Goal: Find specific page/section: Find specific page/section

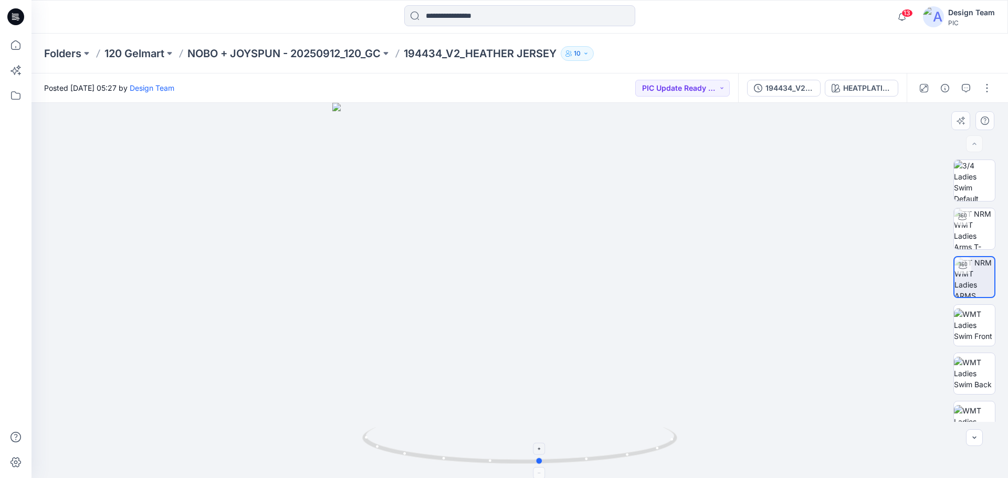
drag, startPoint x: 644, startPoint y: 453, endPoint x: 665, endPoint y: 454, distance: 21.0
click at [665, 454] on icon at bounding box center [521, 446] width 318 height 39
click at [306, 51] on p "NOBO + JOYSPUN - 20250912_120_GC" at bounding box center [283, 53] width 193 height 15
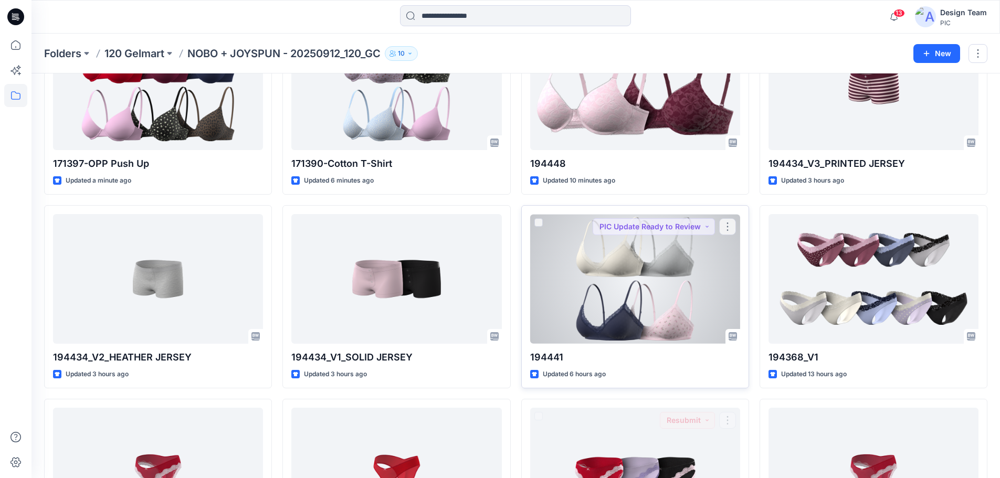
scroll to position [105, 0]
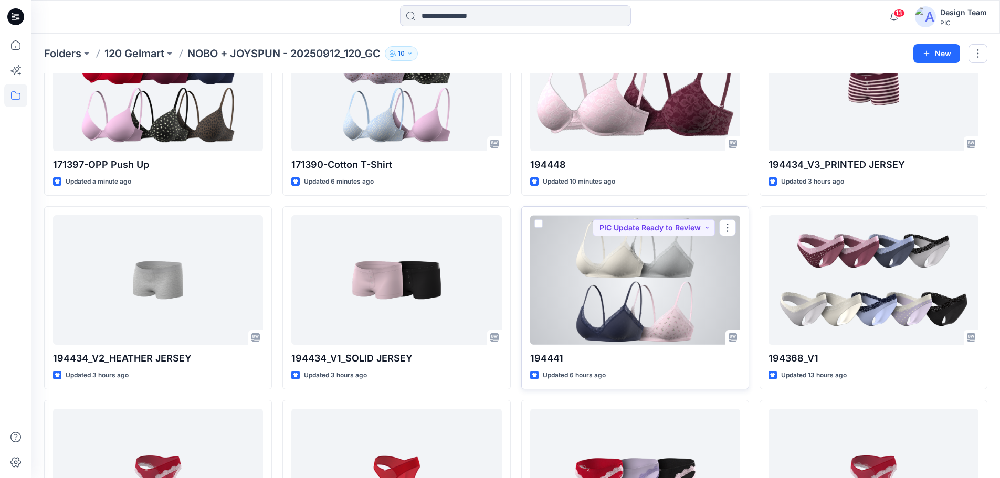
click at [654, 297] on div at bounding box center [635, 280] width 210 height 130
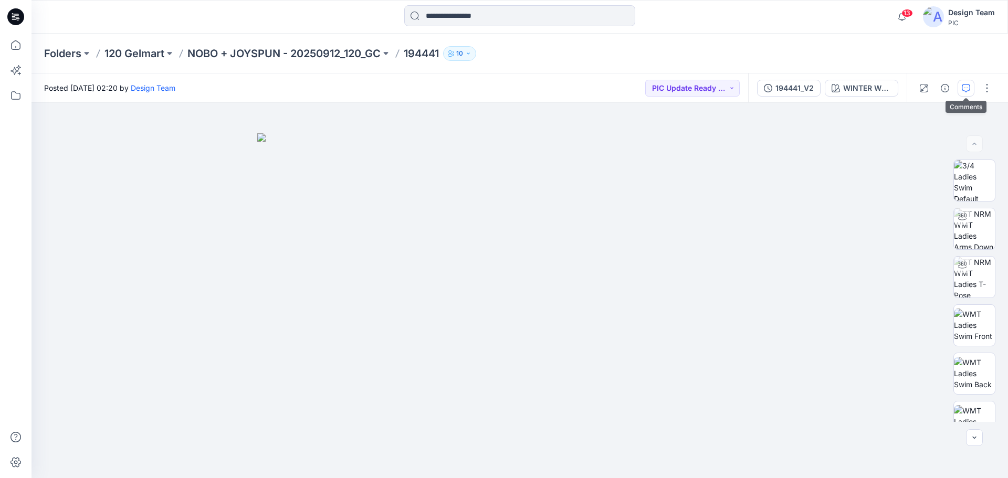
click at [965, 83] on button "button" at bounding box center [966, 88] width 17 height 17
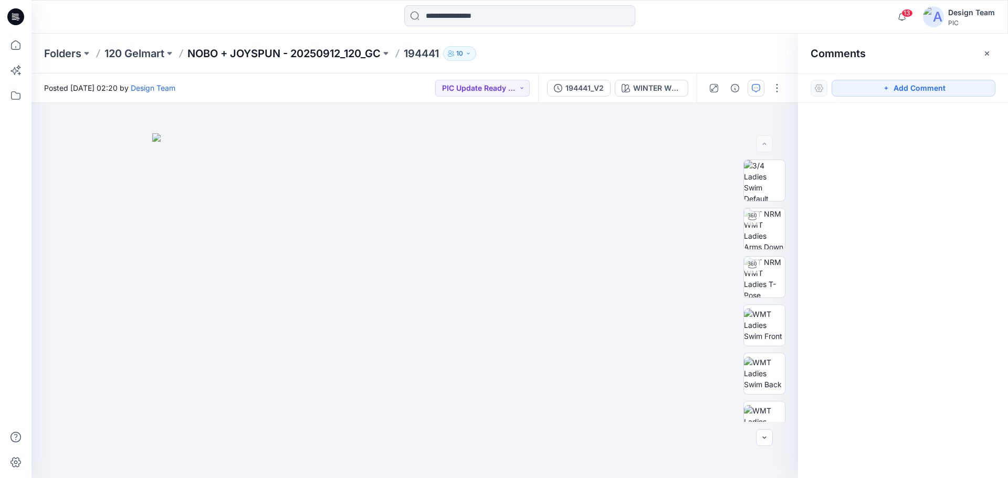
click at [257, 50] on p "NOBO + JOYSPUN - 20250912_120_GC" at bounding box center [283, 53] width 193 height 15
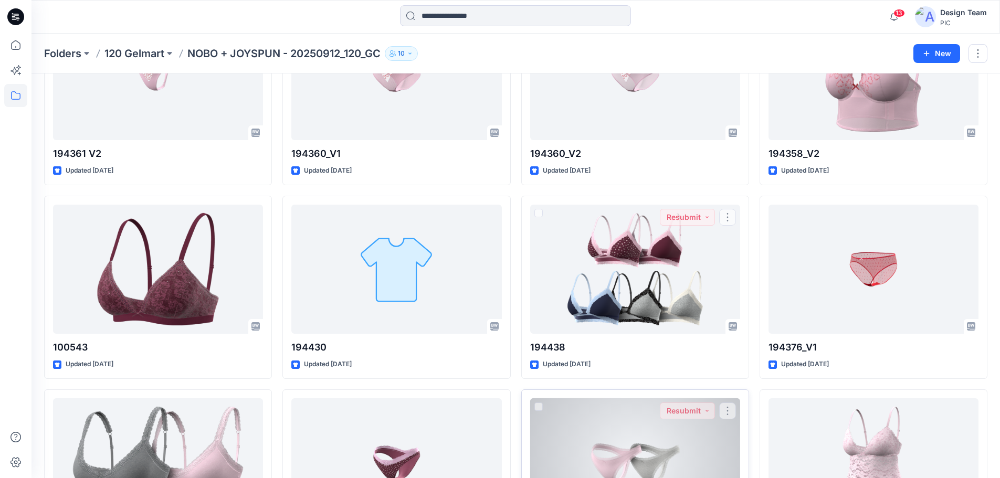
scroll to position [1792, 0]
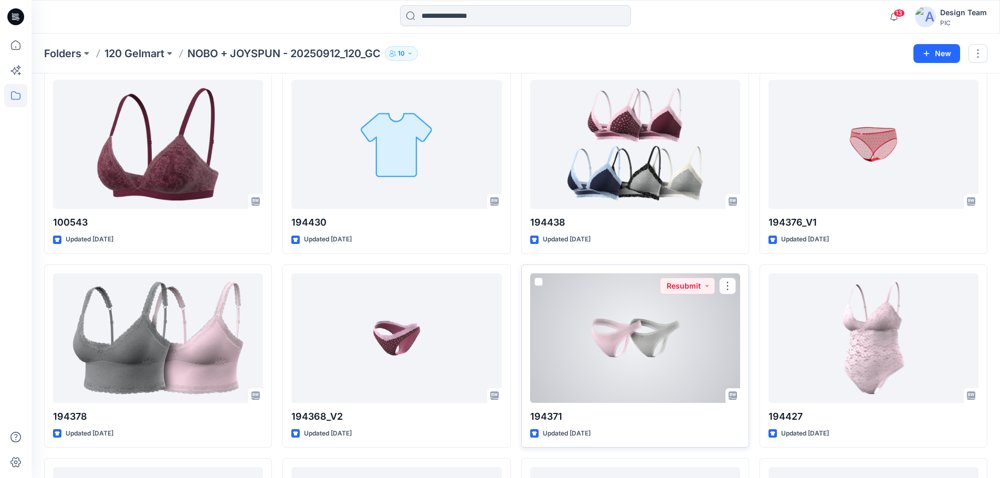
click at [644, 356] on div at bounding box center [635, 339] width 210 height 130
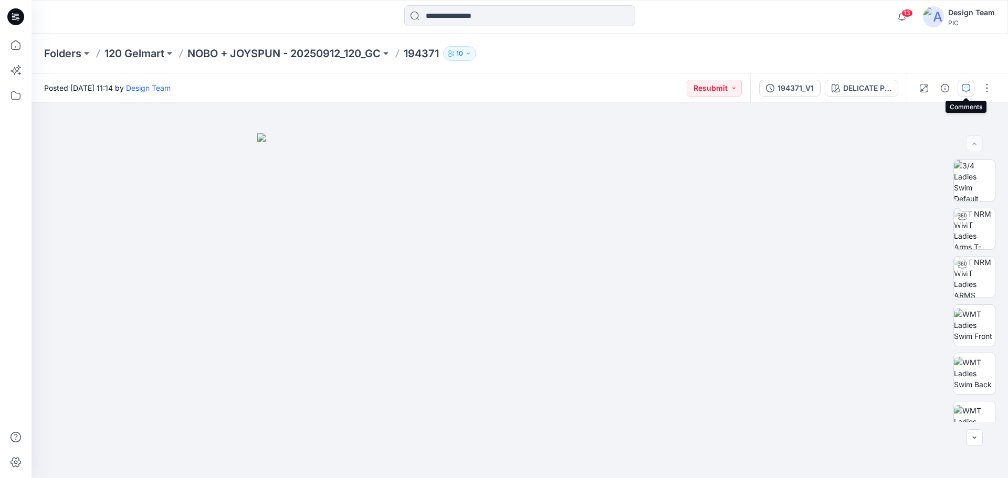
click at [962, 88] on icon "button" at bounding box center [966, 88] width 8 height 8
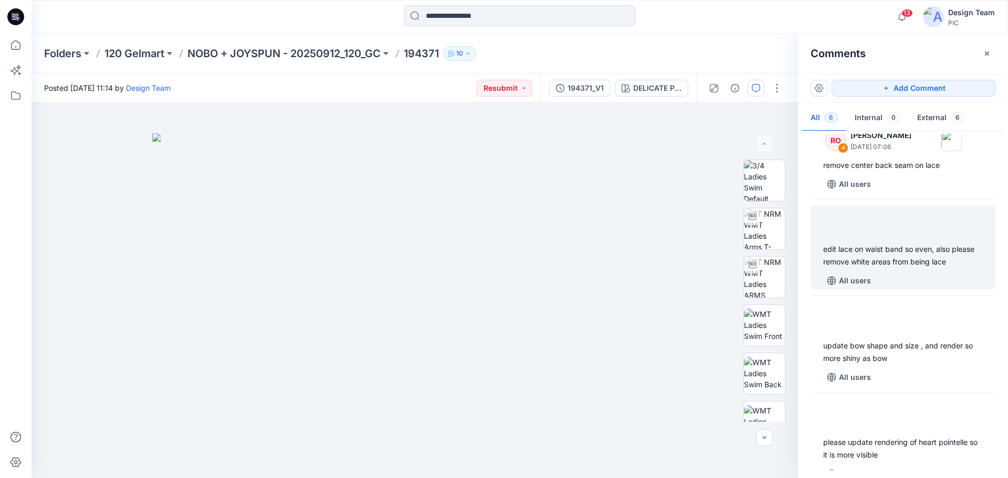
scroll to position [205, 0]
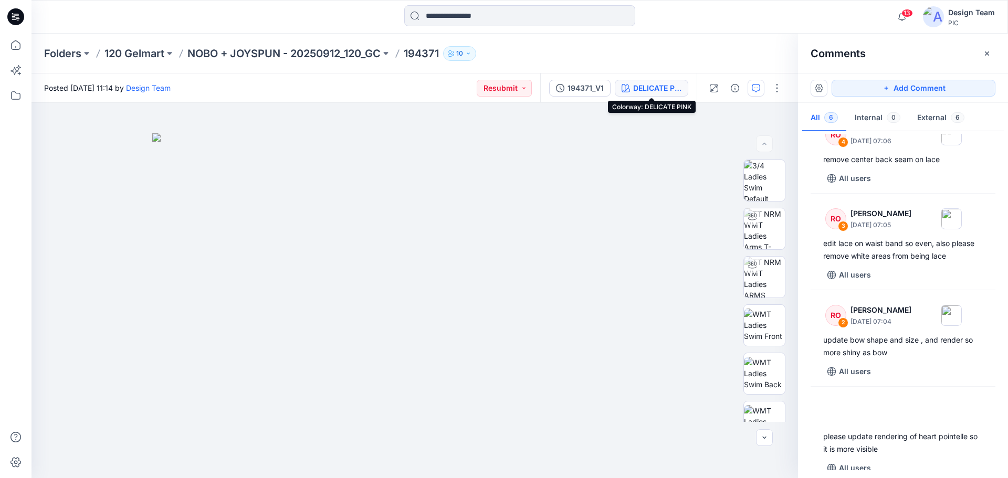
click at [656, 92] on div "DELICATE PINK" at bounding box center [657, 88] width 48 height 12
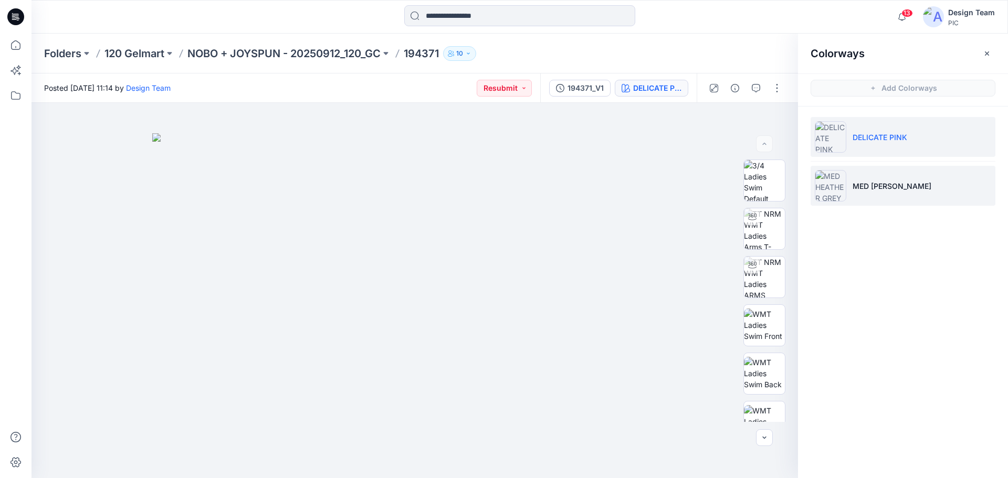
click at [873, 182] on p "MED [PERSON_NAME]" at bounding box center [892, 186] width 79 height 11
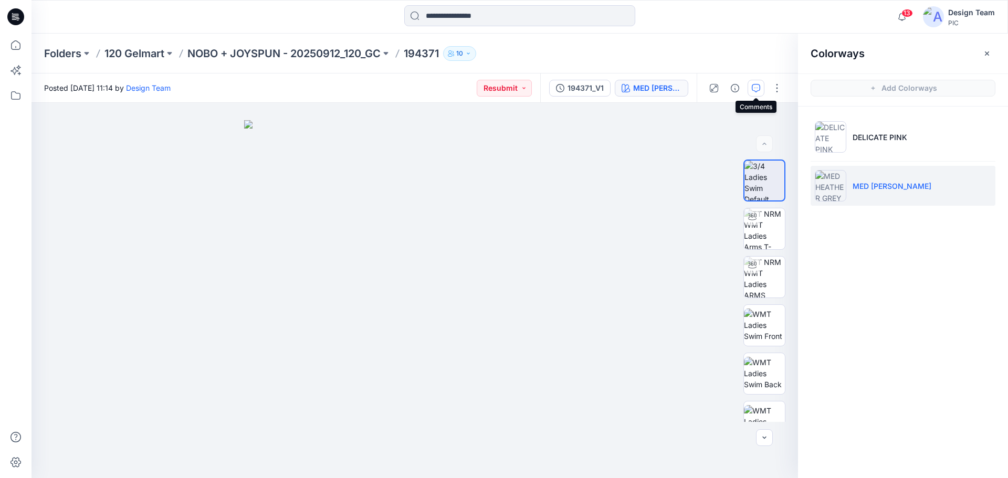
click at [758, 88] on icon "button" at bounding box center [756, 88] width 8 height 8
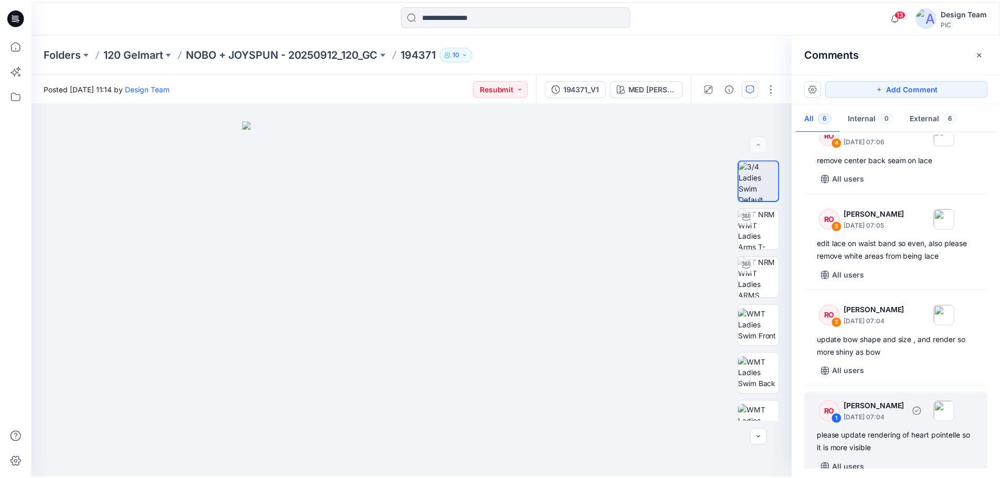
scroll to position [0, 0]
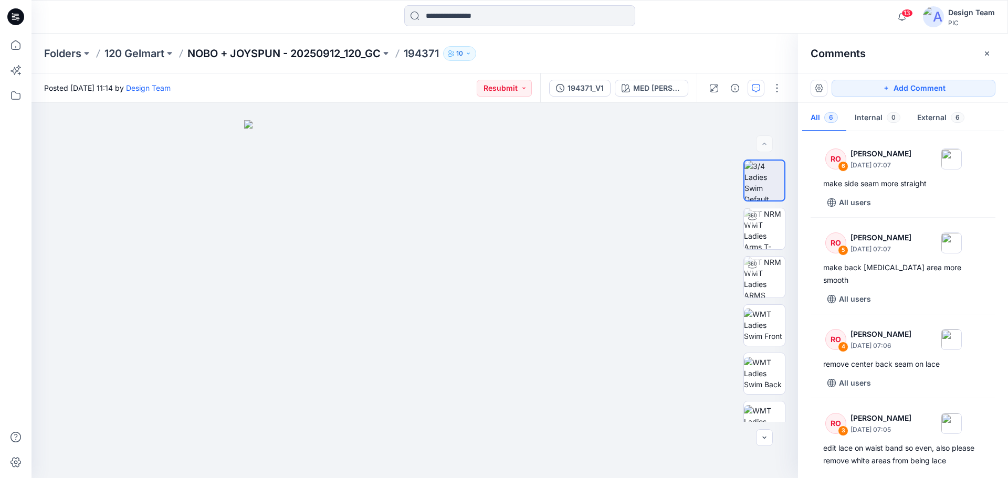
click at [269, 52] on p "NOBO + JOYSPUN - 20250912_120_GC" at bounding box center [283, 53] width 193 height 15
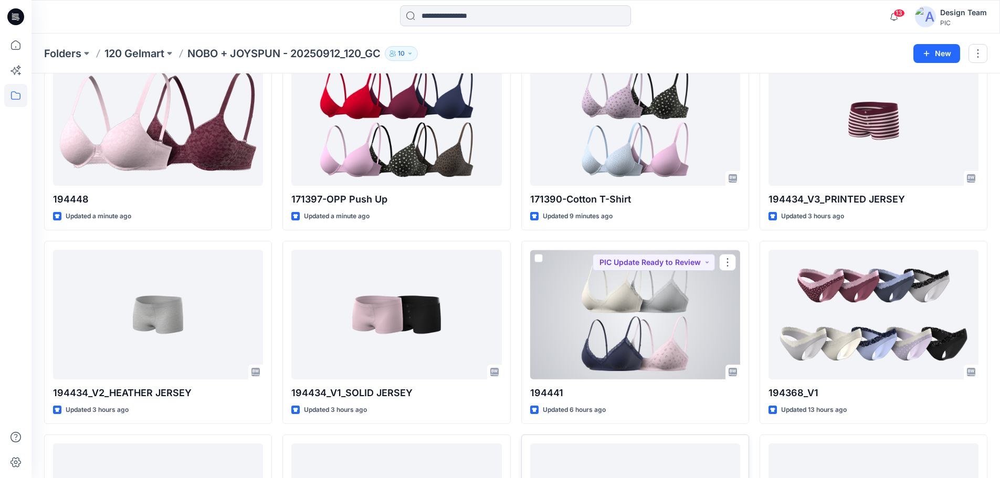
scroll to position [210, 0]
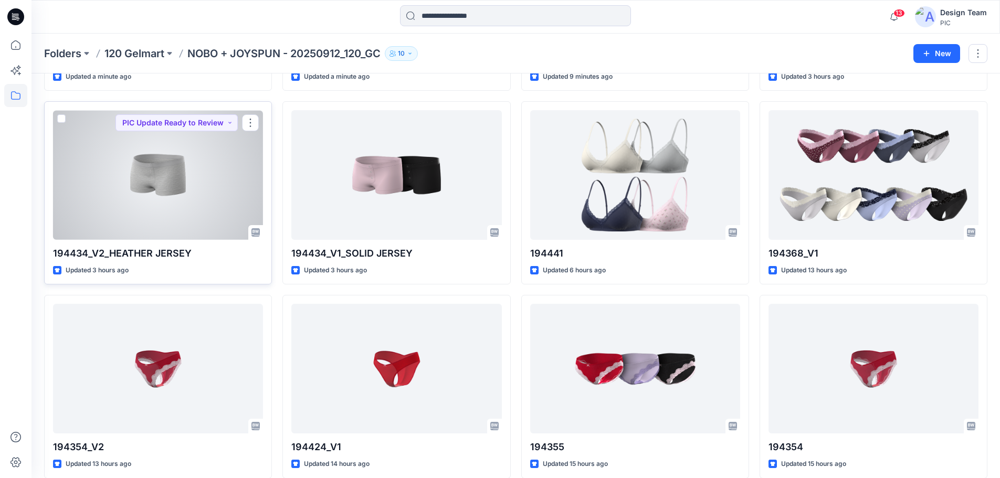
click at [194, 197] on div at bounding box center [158, 175] width 210 height 130
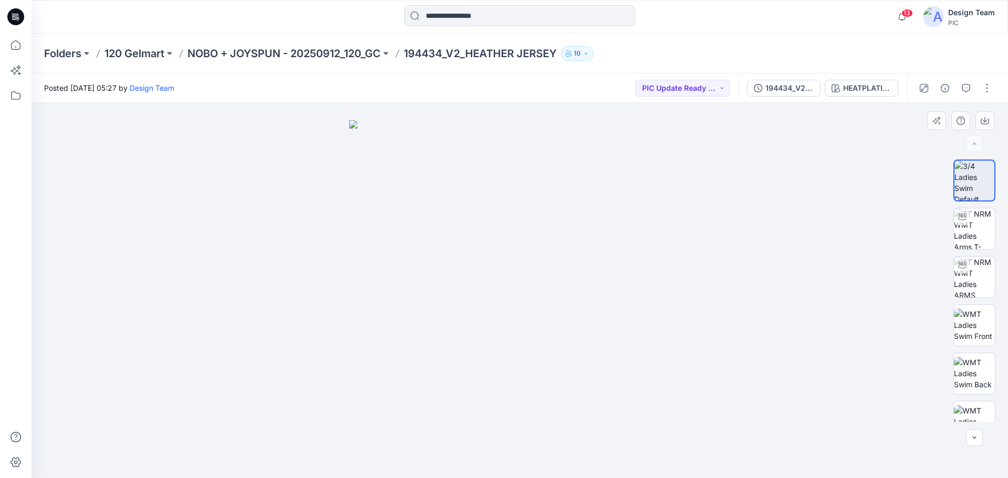
click at [543, 278] on img at bounding box center [519, 299] width 341 height 359
